Goal: Task Accomplishment & Management: Complete application form

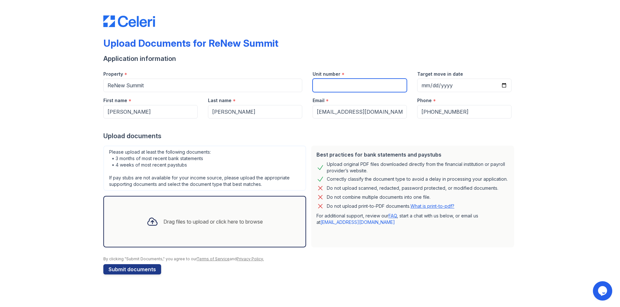
click at [358, 83] on input "Unit number" at bounding box center [359, 86] width 94 height 14
type input "65"
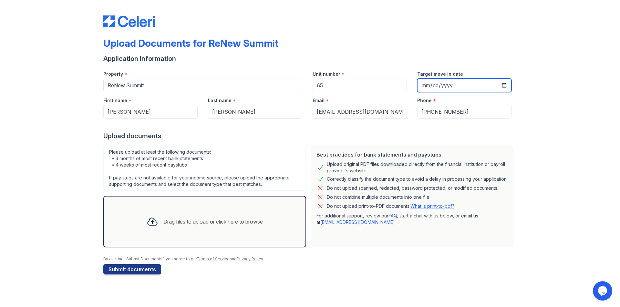
click at [503, 86] on input "Target move in date" at bounding box center [464, 86] width 94 height 14
type input "2025-10-15"
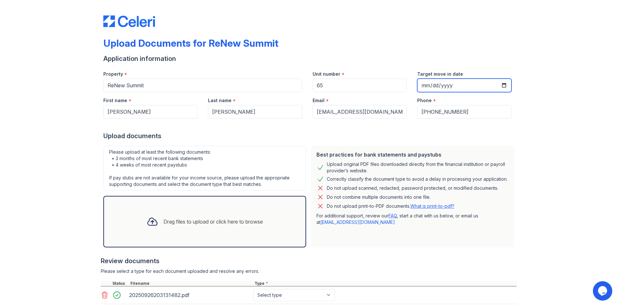
scroll to position [41, 0]
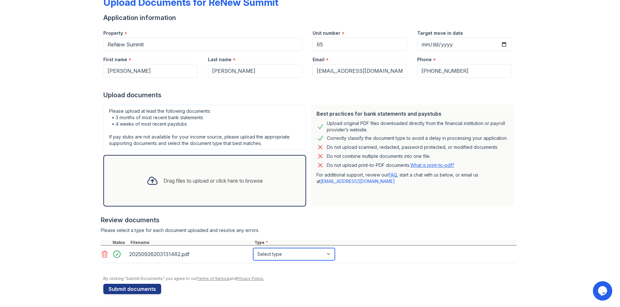
click at [317, 255] on select "Select type Paystub Bank Statement Offer Letter Tax Documents Benefit Award Let…" at bounding box center [294, 254] width 82 height 12
select select "paystub"
click at [253, 248] on select "Select type Paystub Bank Statement Offer Letter Tax Documents Benefit Award Let…" at bounding box center [294, 254] width 82 height 12
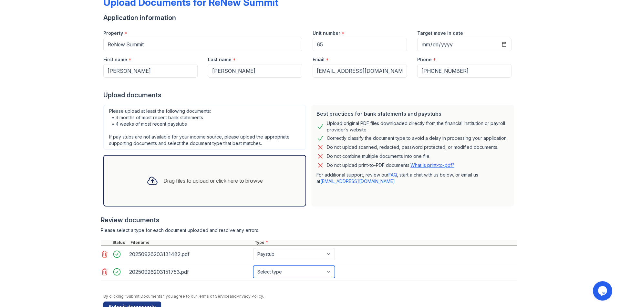
click at [306, 273] on select "Select type Paystub Bank Statement Offer Letter Tax Documents Benefit Award Let…" at bounding box center [294, 272] width 82 height 12
select select "bank_statement"
click at [253, 266] on select "Select type Paystub Bank Statement Offer Letter Tax Documents Benefit Award Let…" at bounding box center [294, 272] width 82 height 12
click at [395, 227] on div "Review documents Please select a type for each document uploaded and resolve an…" at bounding box center [309, 248] width 416 height 78
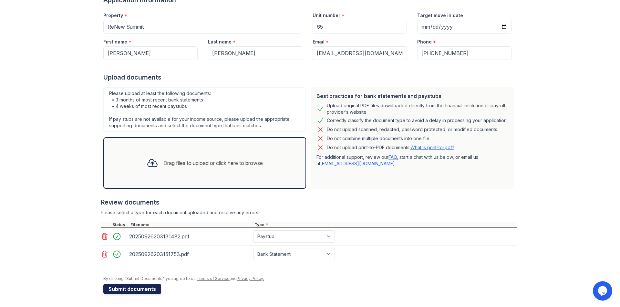
click at [133, 290] on button "Submit documents" at bounding box center [132, 289] width 58 height 10
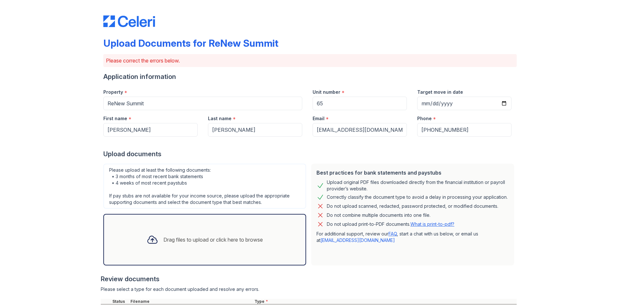
scroll to position [104, 0]
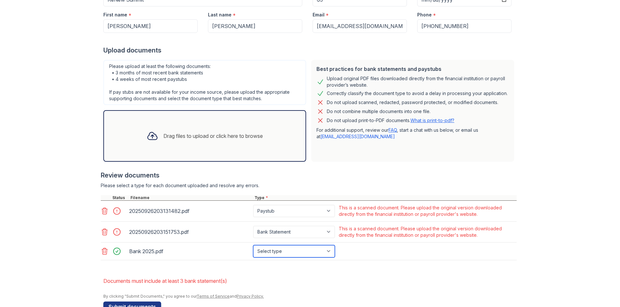
click at [289, 249] on select "Select type Paystub Bank Statement Offer Letter Tax Documents Benefit Award Let…" at bounding box center [294, 252] width 82 height 12
select select "bank_statement"
click at [253, 246] on select "Select type Paystub Bank Statement Offer Letter Tax Documents Benefit Award Let…" at bounding box center [294, 252] width 82 height 12
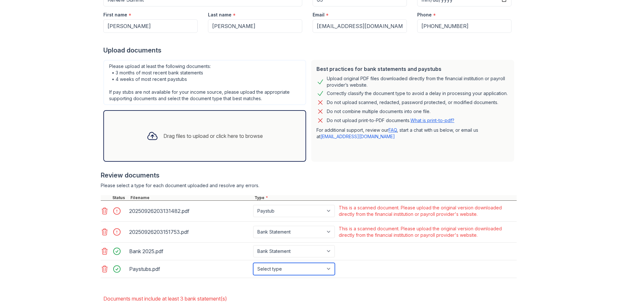
click at [309, 270] on select "Select type Paystub Bank Statement Offer Letter Tax Documents Benefit Award Let…" at bounding box center [294, 269] width 82 height 12
select select "paystub"
click at [253, 263] on select "Select type Paystub Bank Statement Offer Letter Tax Documents Benefit Award Let…" at bounding box center [294, 269] width 82 height 12
click at [374, 172] on div "Review documents" at bounding box center [309, 175] width 416 height 9
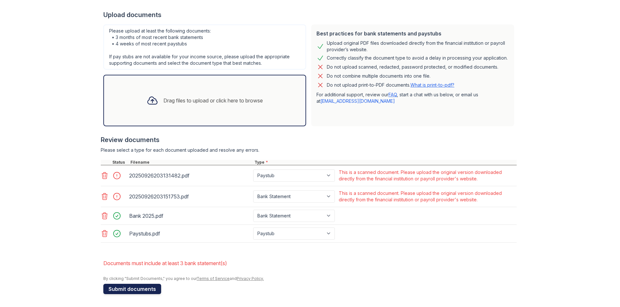
click at [151, 292] on button "Submit documents" at bounding box center [132, 289] width 58 height 10
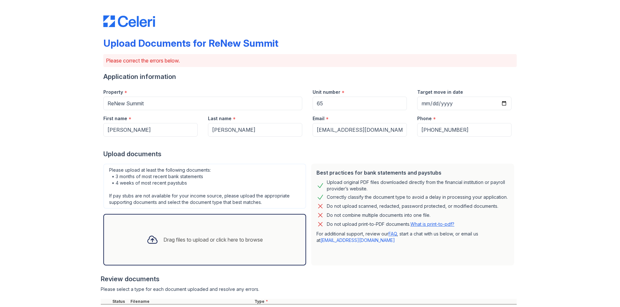
scroll to position [146, 0]
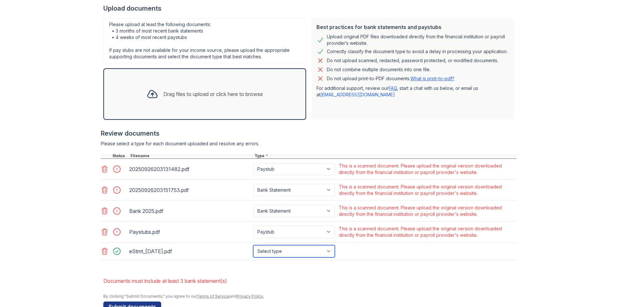
click at [262, 252] on select "Select type Paystub Bank Statement Offer Letter Tax Documents Benefit Award Let…" at bounding box center [294, 252] width 82 height 12
select select "bank_statement"
click at [253, 246] on select "Select type Paystub Bank Statement Offer Letter Tax Documents Benefit Award Let…" at bounding box center [294, 252] width 82 height 12
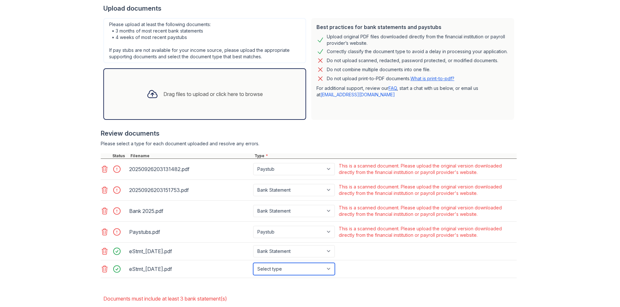
click at [295, 270] on select "Select type Paystub Bank Statement Offer Letter Tax Documents Benefit Award Let…" at bounding box center [294, 269] width 82 height 12
select select "bank_statement"
click at [253, 263] on select "Select type Paystub Bank Statement Offer Letter Tax Documents Benefit Award Let…" at bounding box center [294, 269] width 82 height 12
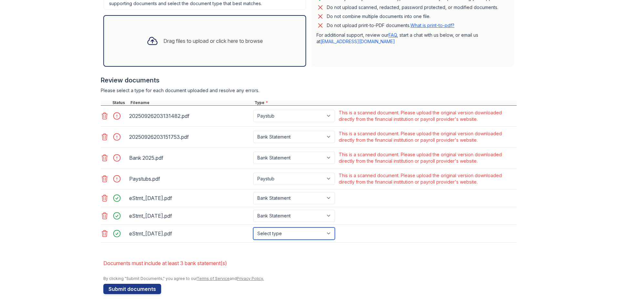
click at [323, 232] on select "Select type Paystub Bank Statement Offer Letter Tax Documents Benefit Award Let…" at bounding box center [294, 234] width 82 height 12
select select "bank_statement"
click at [253, 228] on select "Select type Paystub Bank Statement Offer Letter Tax Documents Benefit Award Let…" at bounding box center [294, 234] width 82 height 12
click at [118, 289] on button "Submit documents" at bounding box center [132, 289] width 58 height 10
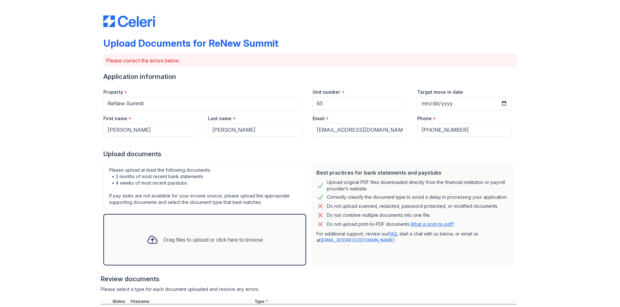
scroll to position [178, 0]
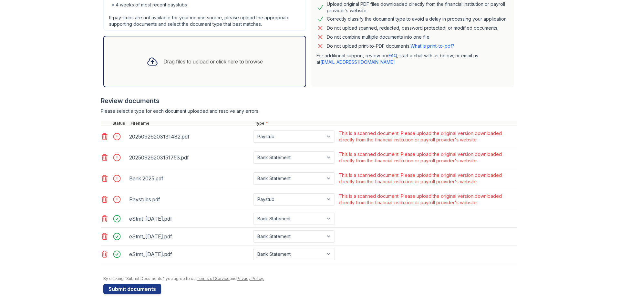
click at [103, 201] on icon at bounding box center [105, 200] width 8 height 8
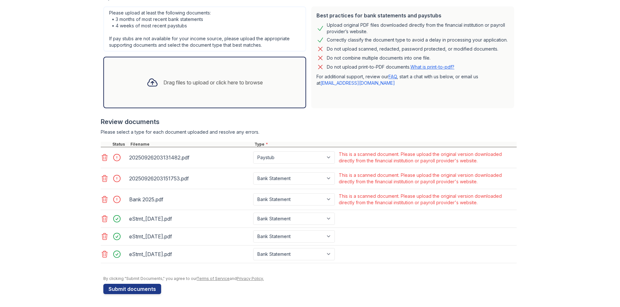
click at [101, 179] on icon at bounding box center [105, 179] width 8 height 8
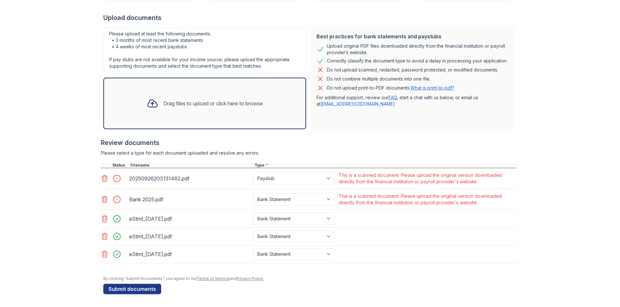
click at [102, 180] on icon at bounding box center [105, 179] width 8 height 8
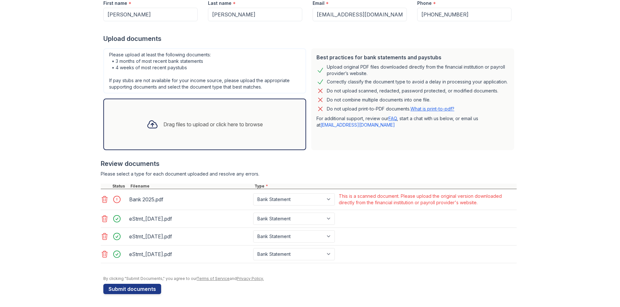
click at [101, 200] on icon at bounding box center [105, 200] width 8 height 8
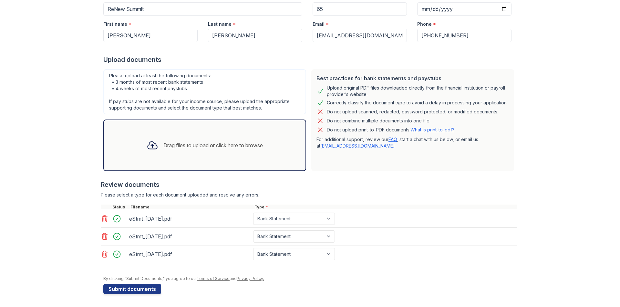
scroll to position [95, 0]
click at [73, 216] on div "Upload Documents for ReNew Summit Please correct the errors below. Application …" at bounding box center [309, 106] width 599 height 402
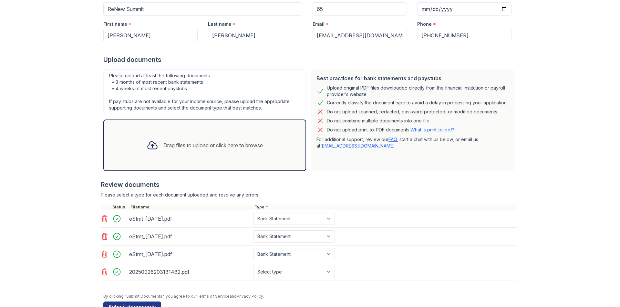
scroll to position [112, 0]
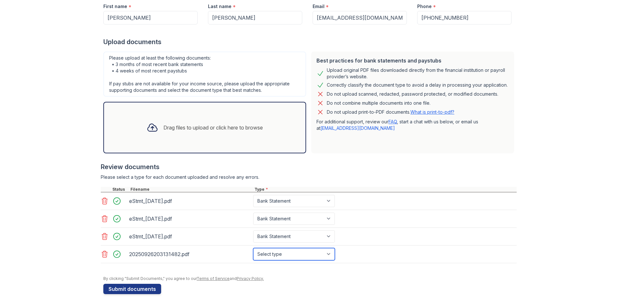
click at [322, 255] on select "Select type Paystub Bank Statement Offer Letter Tax Documents Benefit Award Let…" at bounding box center [294, 254] width 82 height 12
select select "paystub"
click at [253, 248] on select "Select type Paystub Bank Statement Offer Letter Tax Documents Benefit Award Let…" at bounding box center [294, 254] width 82 height 12
click at [406, 222] on div "eStmt_2025-07-29.pdf Paystub Bank Statement Offer Letter Tax Documents Benefit …" at bounding box center [309, 219] width 416 height 18
click at [138, 291] on button "Submit documents" at bounding box center [132, 289] width 58 height 10
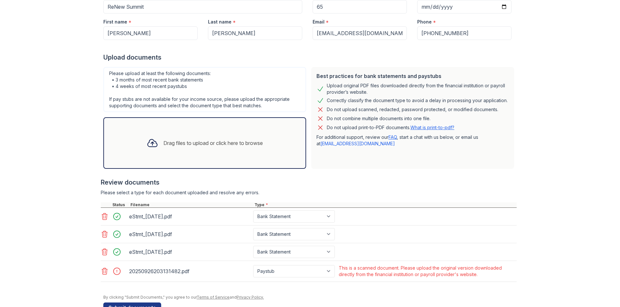
scroll to position [116, 0]
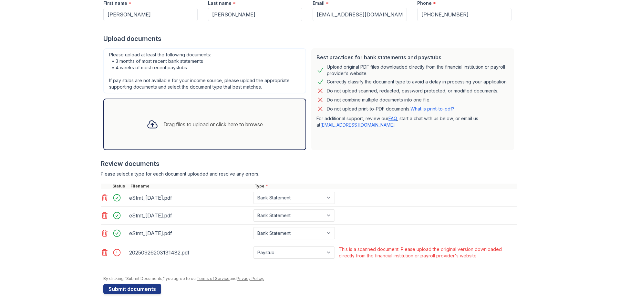
click at [251, 126] on div "Drag files to upload or click here to browse" at bounding box center [212, 125] width 99 height 8
click at [191, 126] on div "Drag files to upload or click here to browse" at bounding box center [212, 125] width 99 height 8
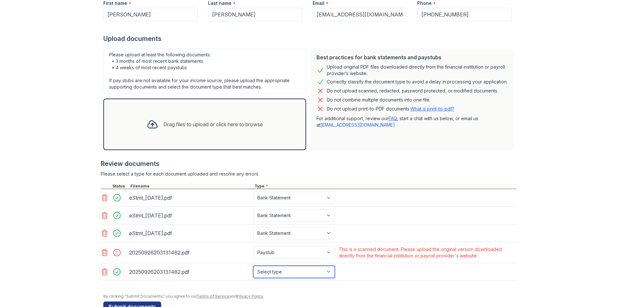
click at [276, 271] on select "Select type Paystub Bank Statement Offer Letter Tax Documents Benefit Award Let…" at bounding box center [294, 272] width 82 height 12
select select "paystub"
click at [253, 266] on select "Select type Paystub Bank Statement Offer Letter Tax Documents Benefit Award Let…" at bounding box center [294, 272] width 82 height 12
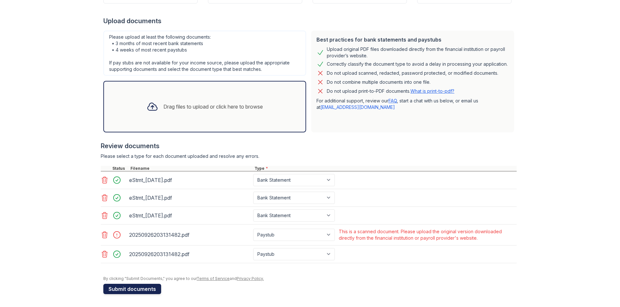
click at [128, 287] on button "Submit documents" at bounding box center [132, 289] width 58 height 10
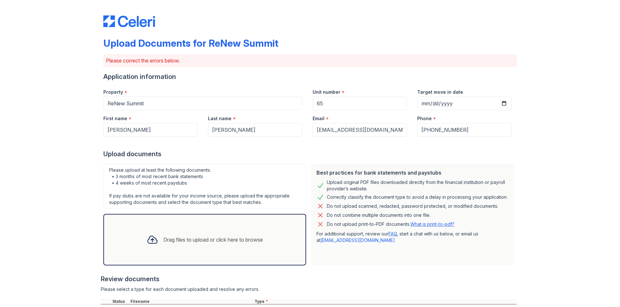
scroll to position [136, 0]
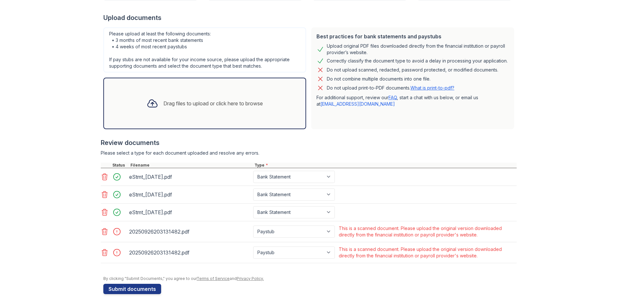
click at [103, 253] on icon at bounding box center [105, 253] width 8 height 8
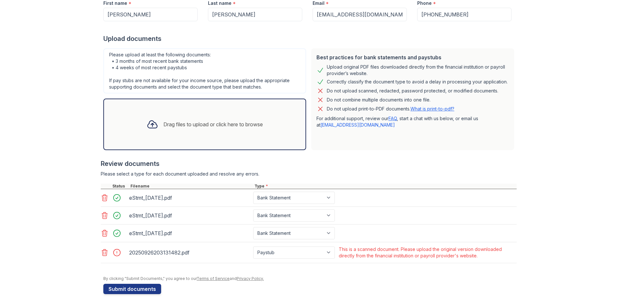
scroll to position [0, 0]
